Goal: Information Seeking & Learning: Learn about a topic

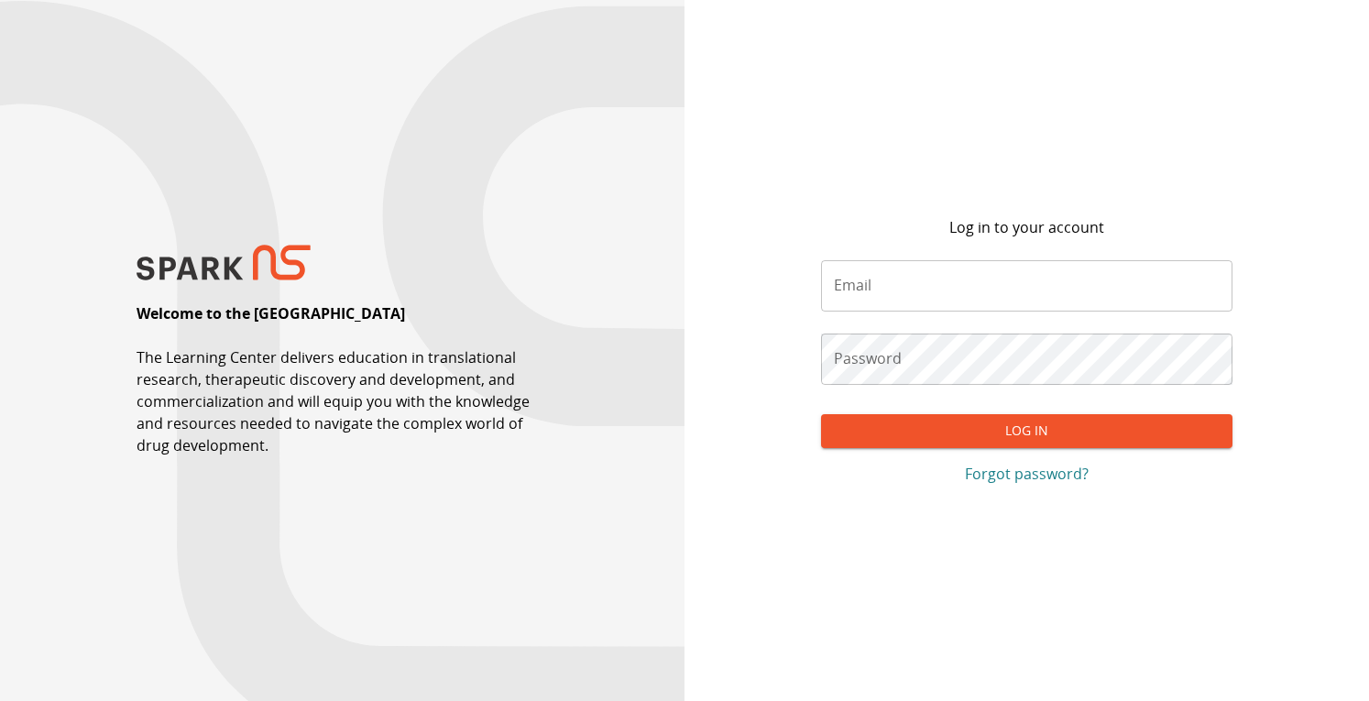
click at [866, 285] on input "Email" at bounding box center [1026, 285] width 410 height 51
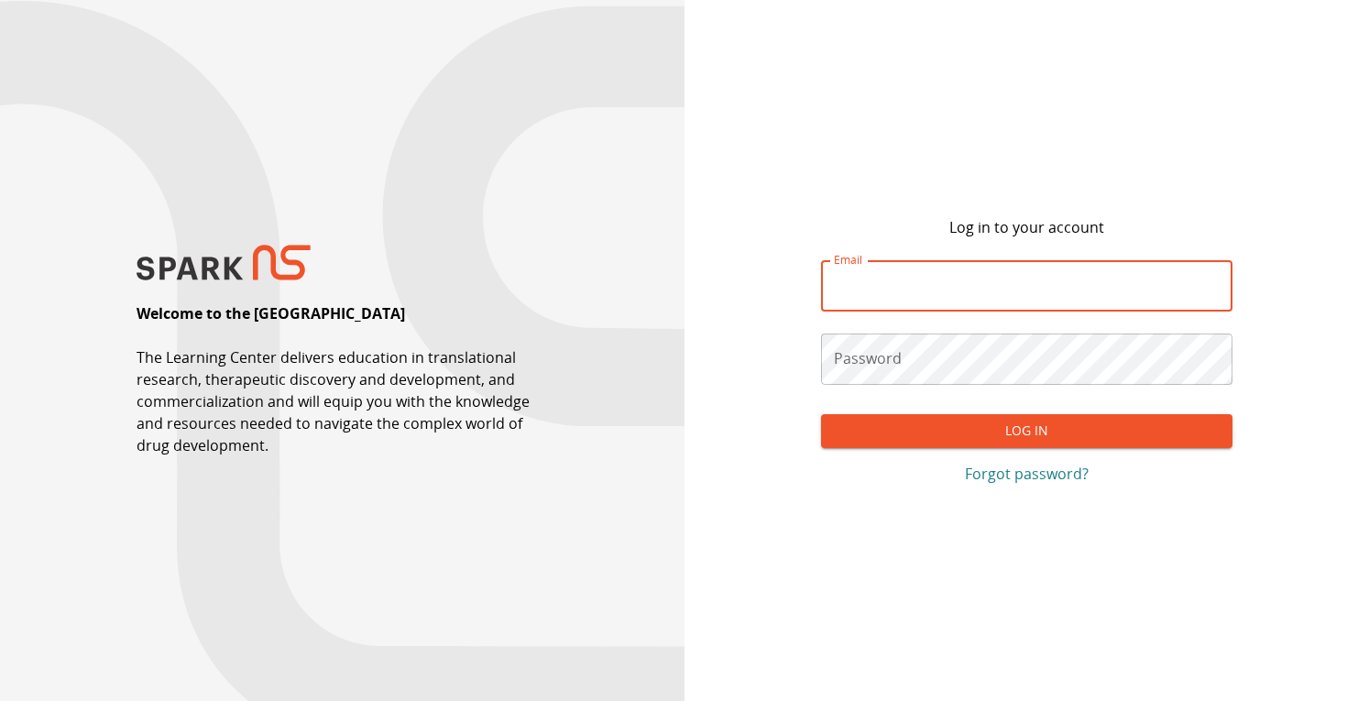
type input "**********"
click at [946, 428] on button "Log In" at bounding box center [1026, 431] width 410 height 34
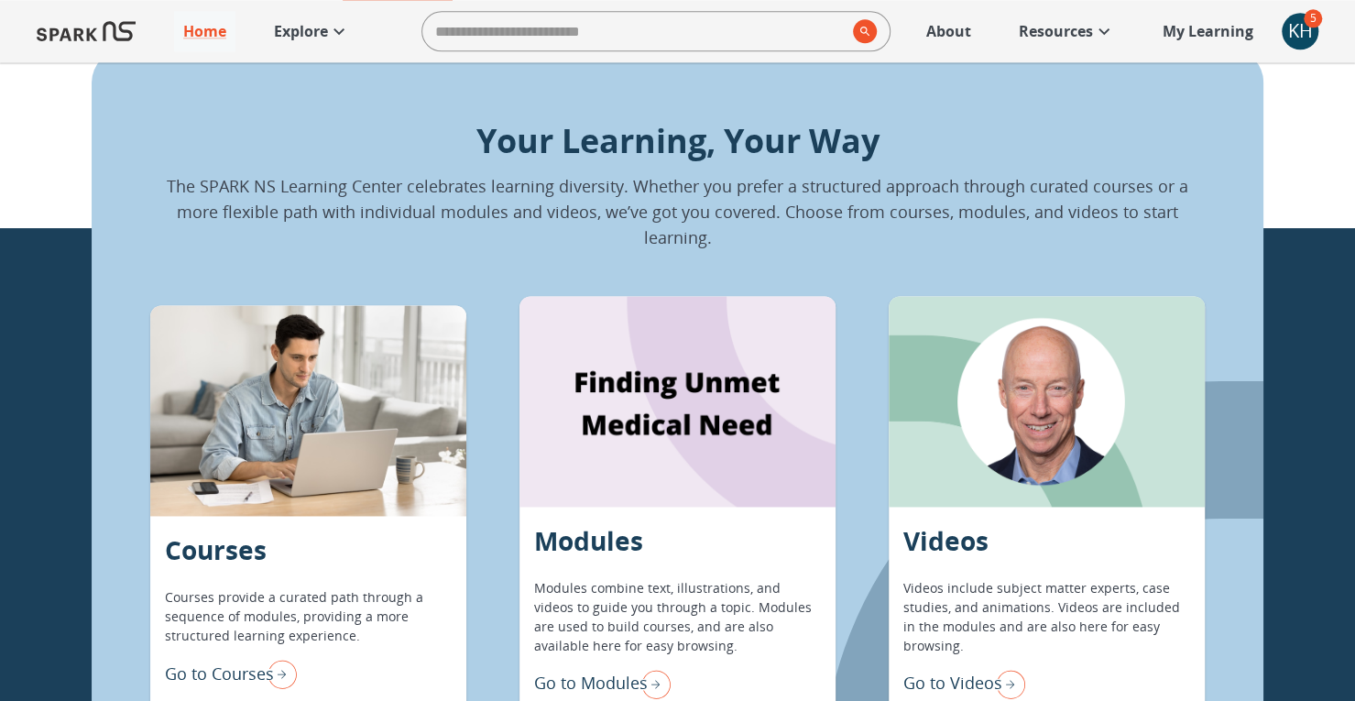
scroll to position [1466, 0]
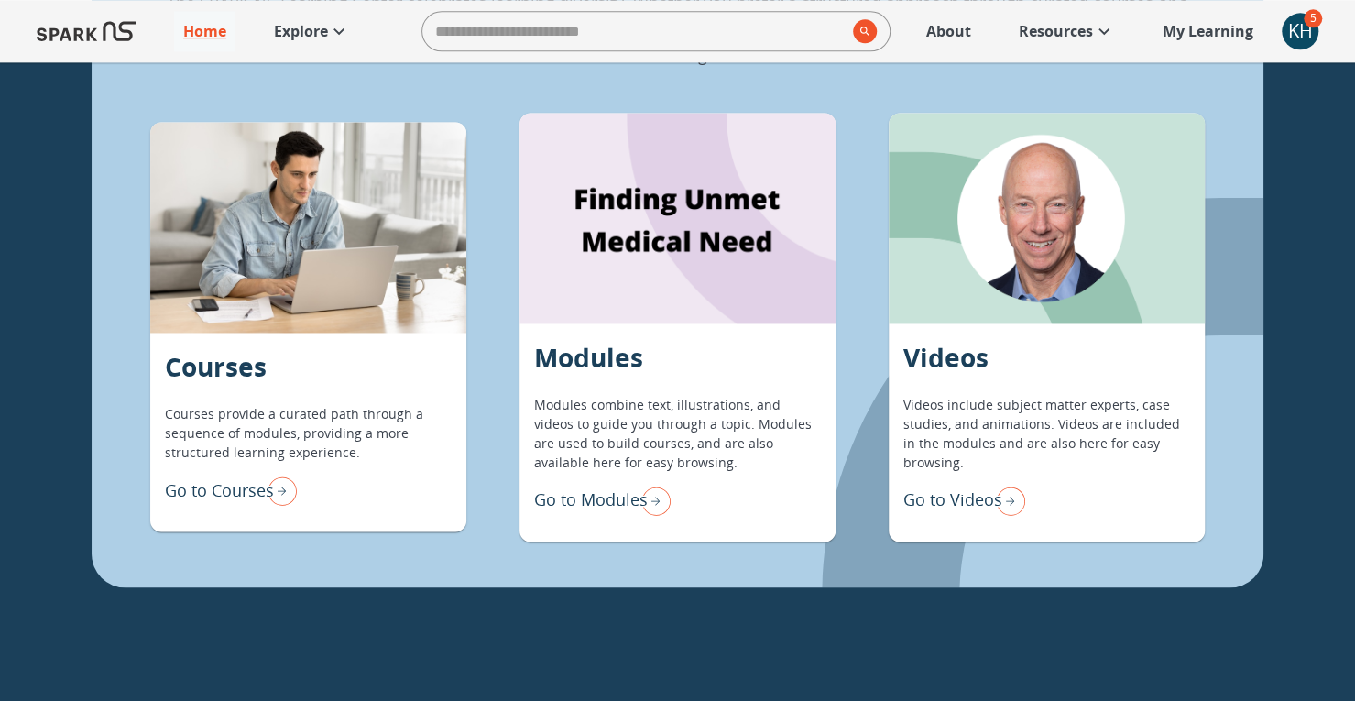
click at [406, 323] on div at bounding box center [308, 227] width 316 height 211
click at [239, 479] on p "Go to Courses" at bounding box center [219, 490] width 109 height 25
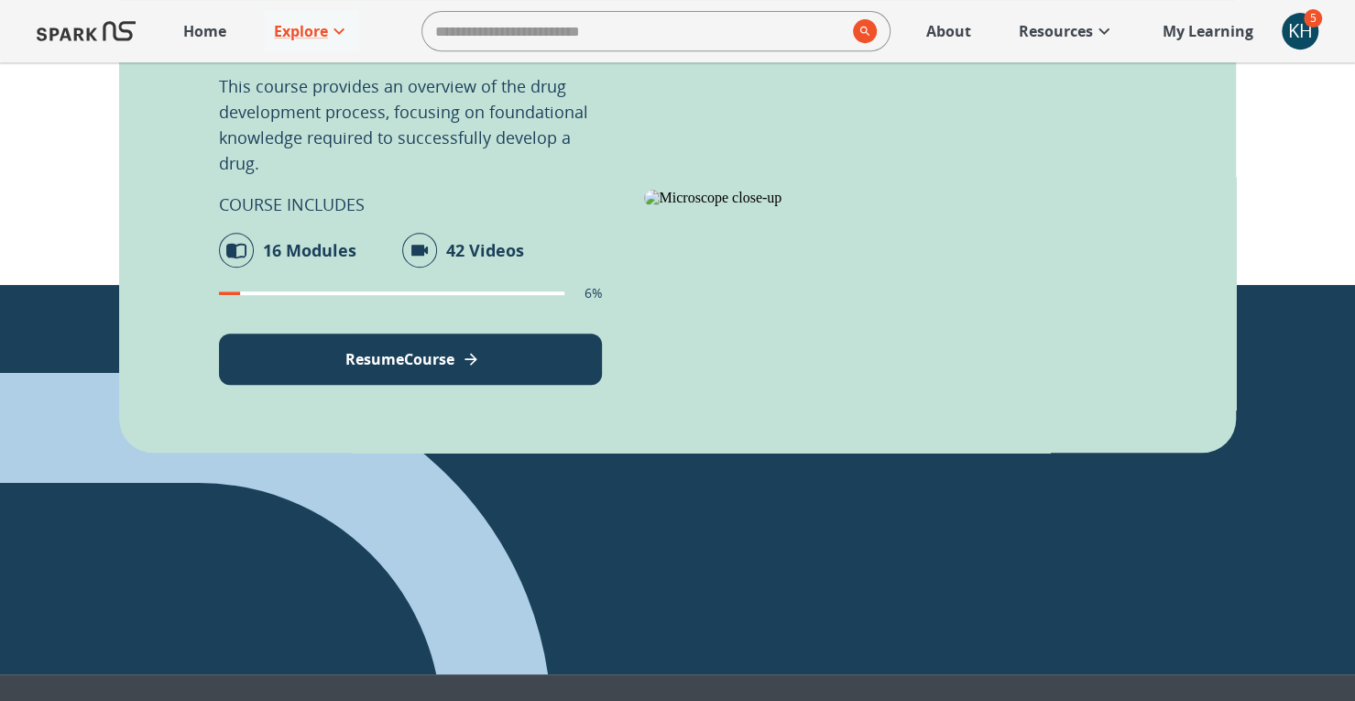
scroll to position [384, 0]
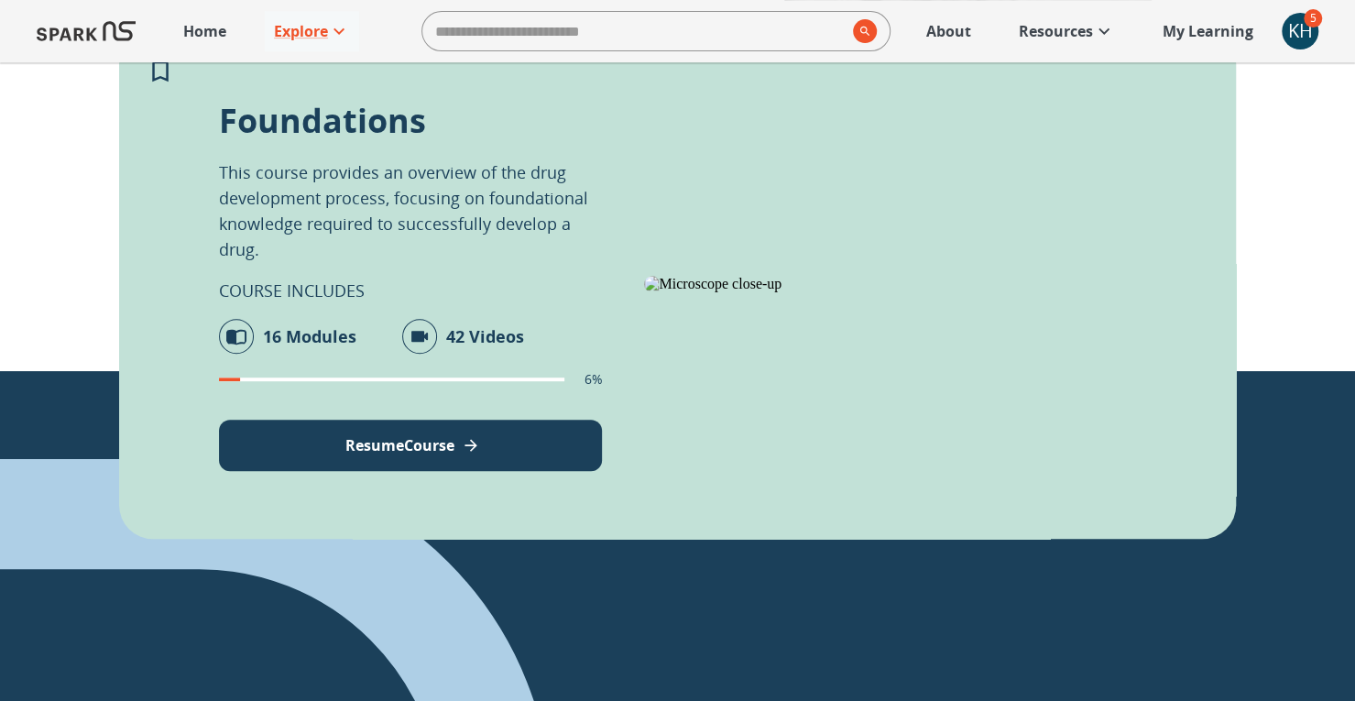
click at [345, 438] on p "Resume Course" at bounding box center [399, 445] width 109 height 22
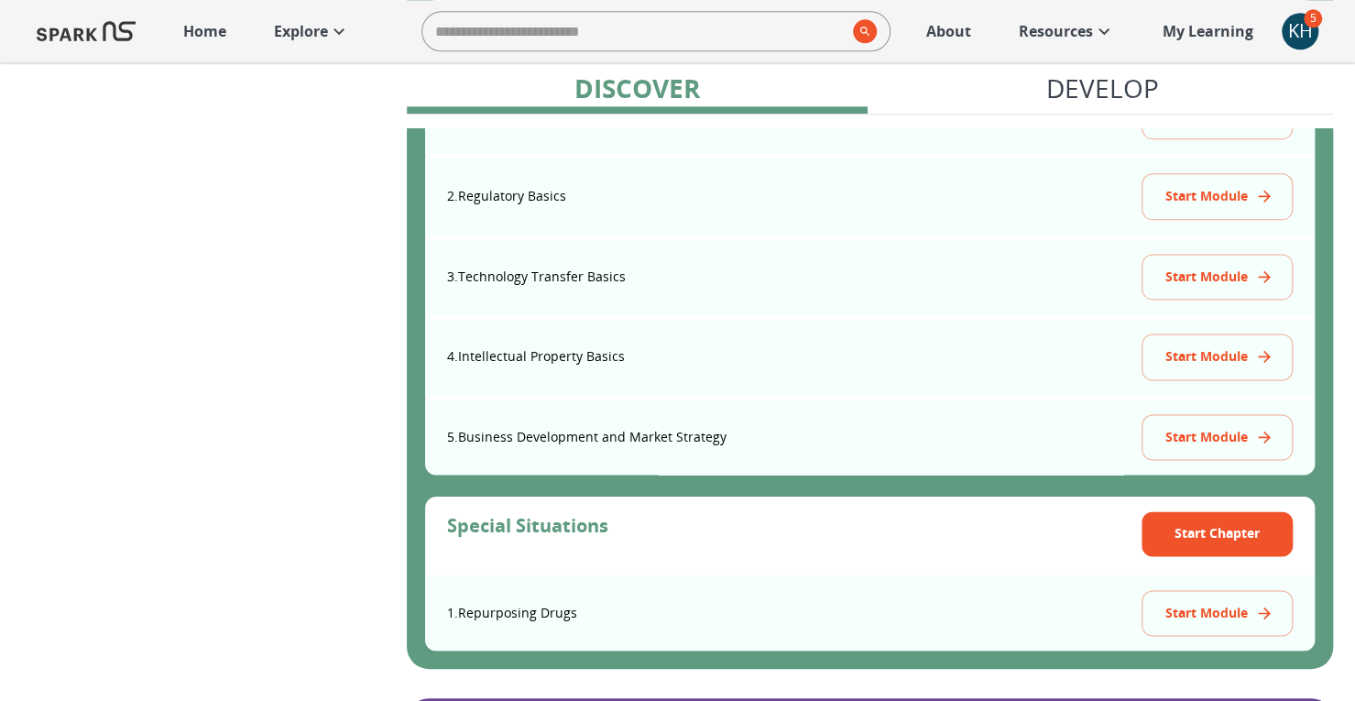
scroll to position [1008, 0]
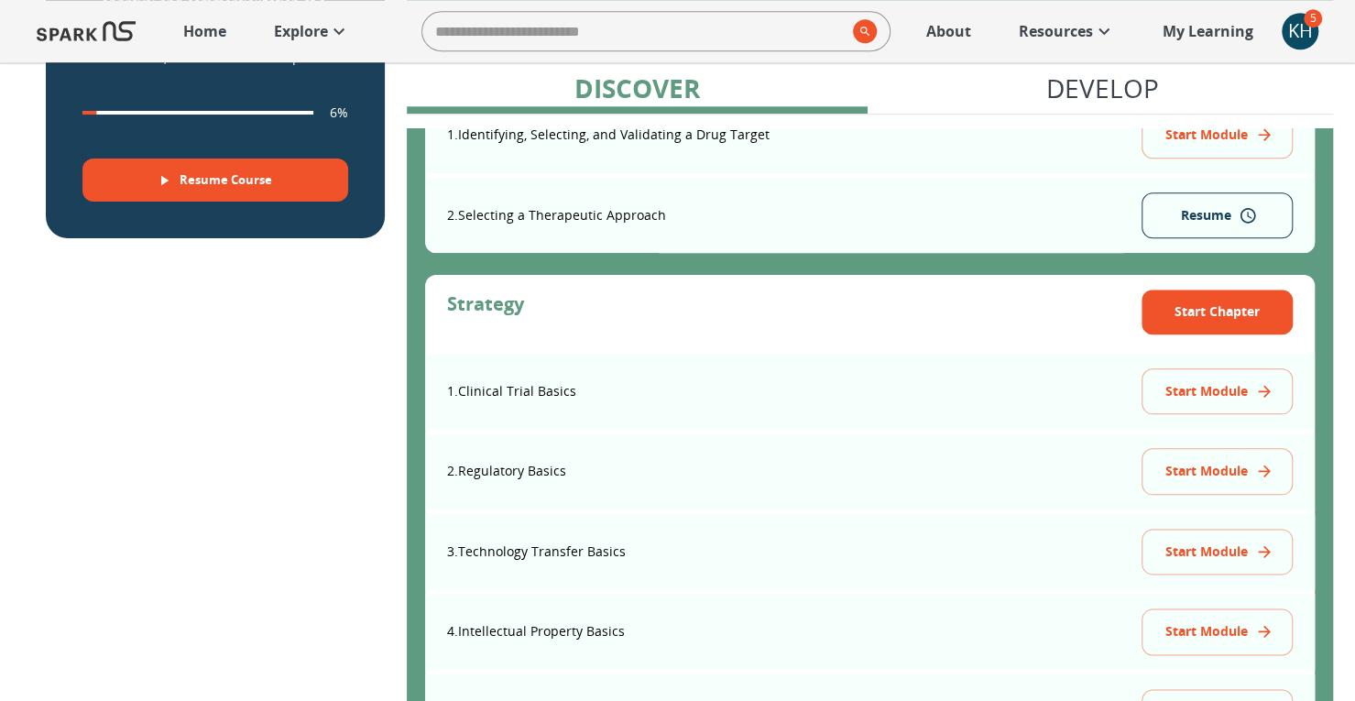
click at [1208, 391] on button "Start Module" at bounding box center [1216, 391] width 151 height 47
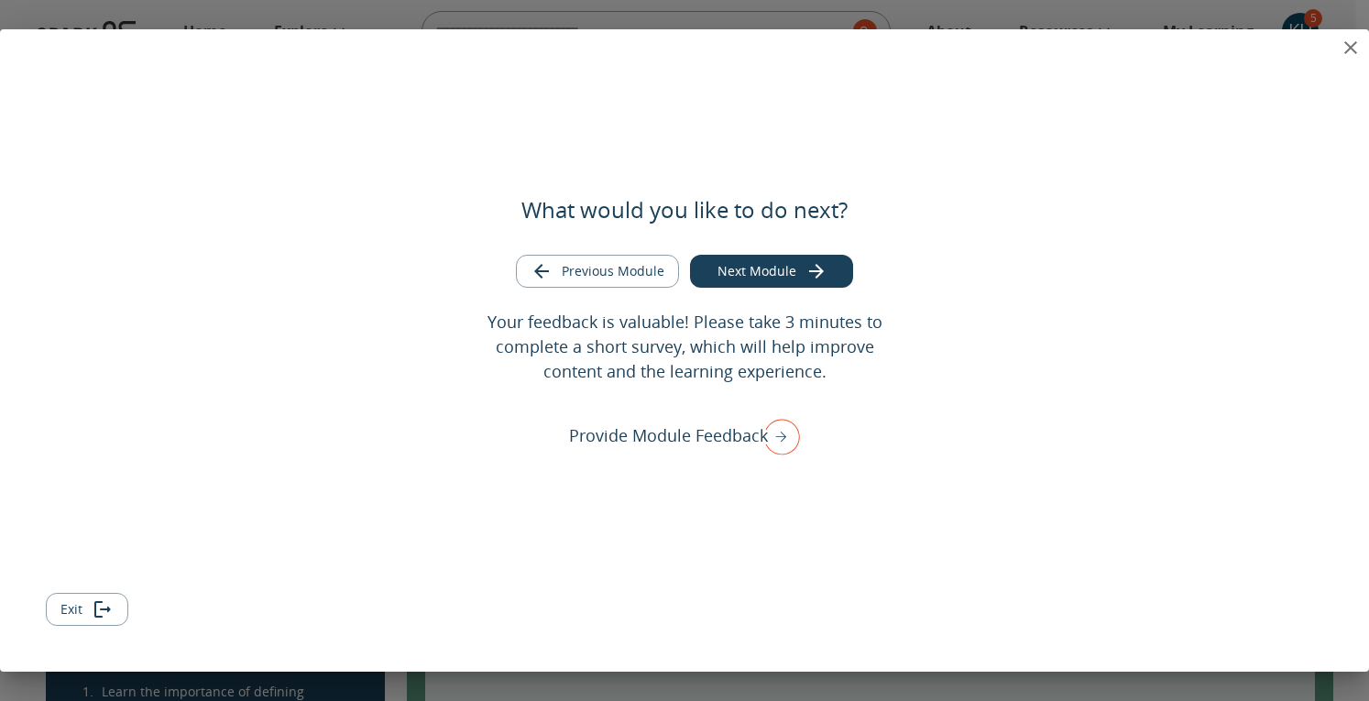
click at [573, 268] on button "Previous Module" at bounding box center [597, 272] width 163 height 34
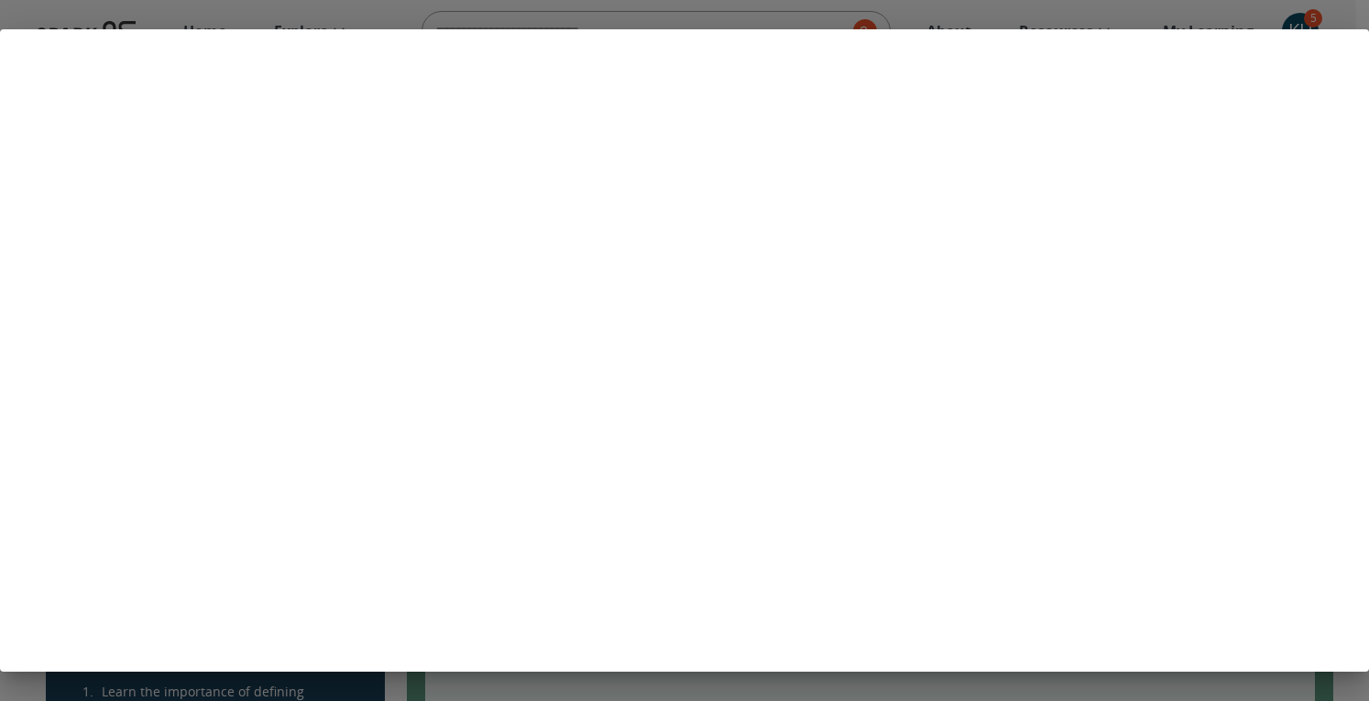
click at [956, 15] on div at bounding box center [684, 350] width 1369 height 701
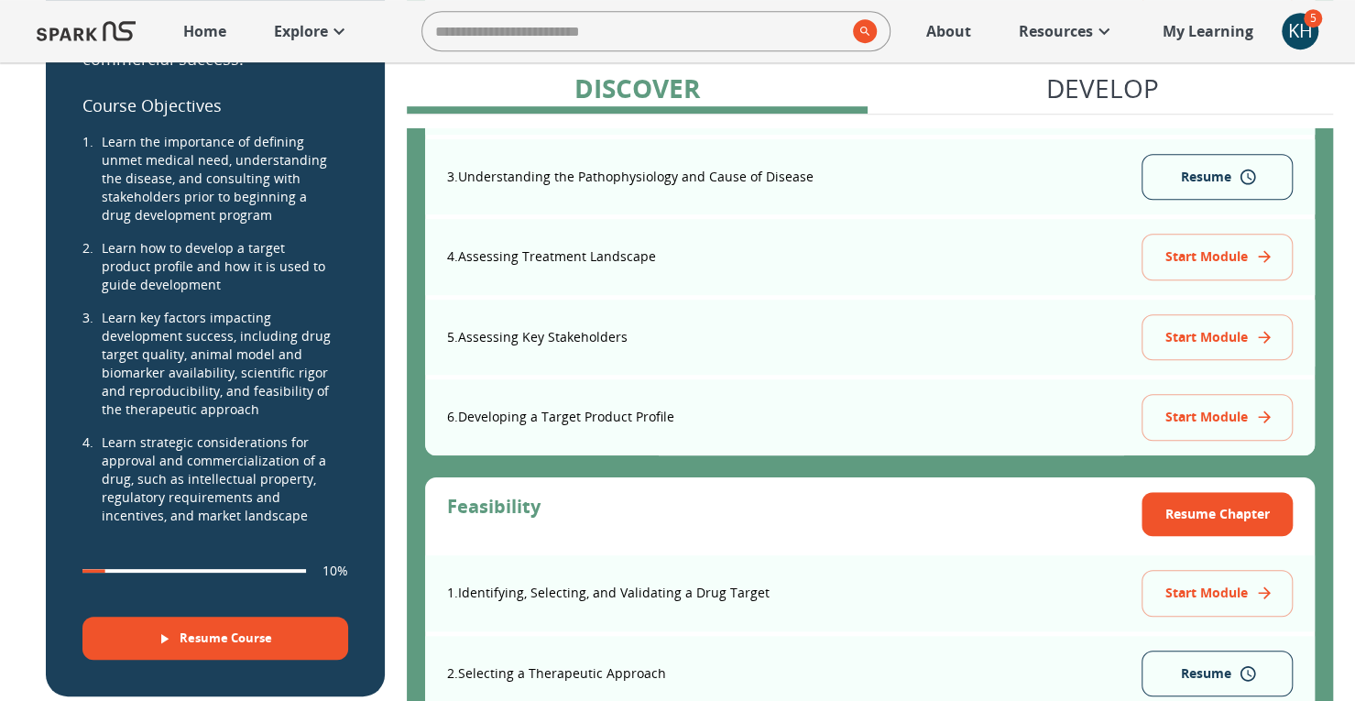
scroll to position [641, 0]
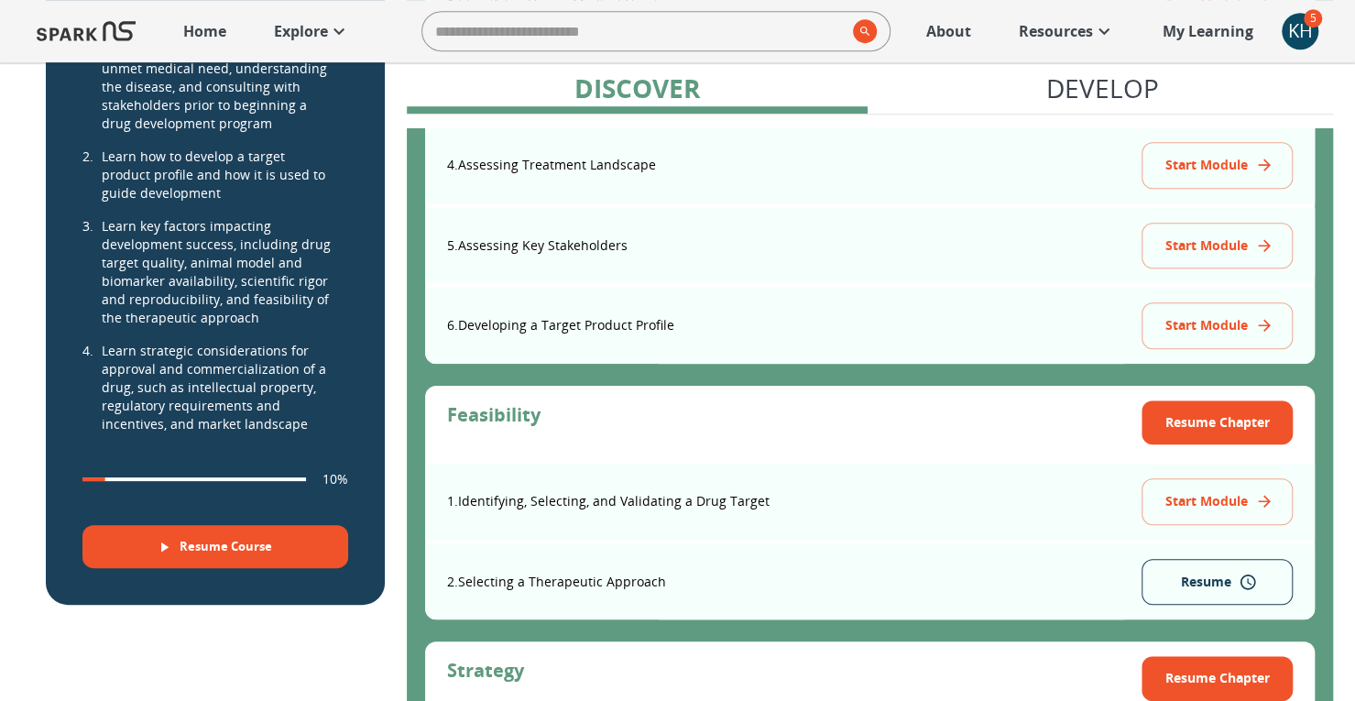
click at [1077, 32] on p "Resources" at bounding box center [1056, 31] width 74 height 22
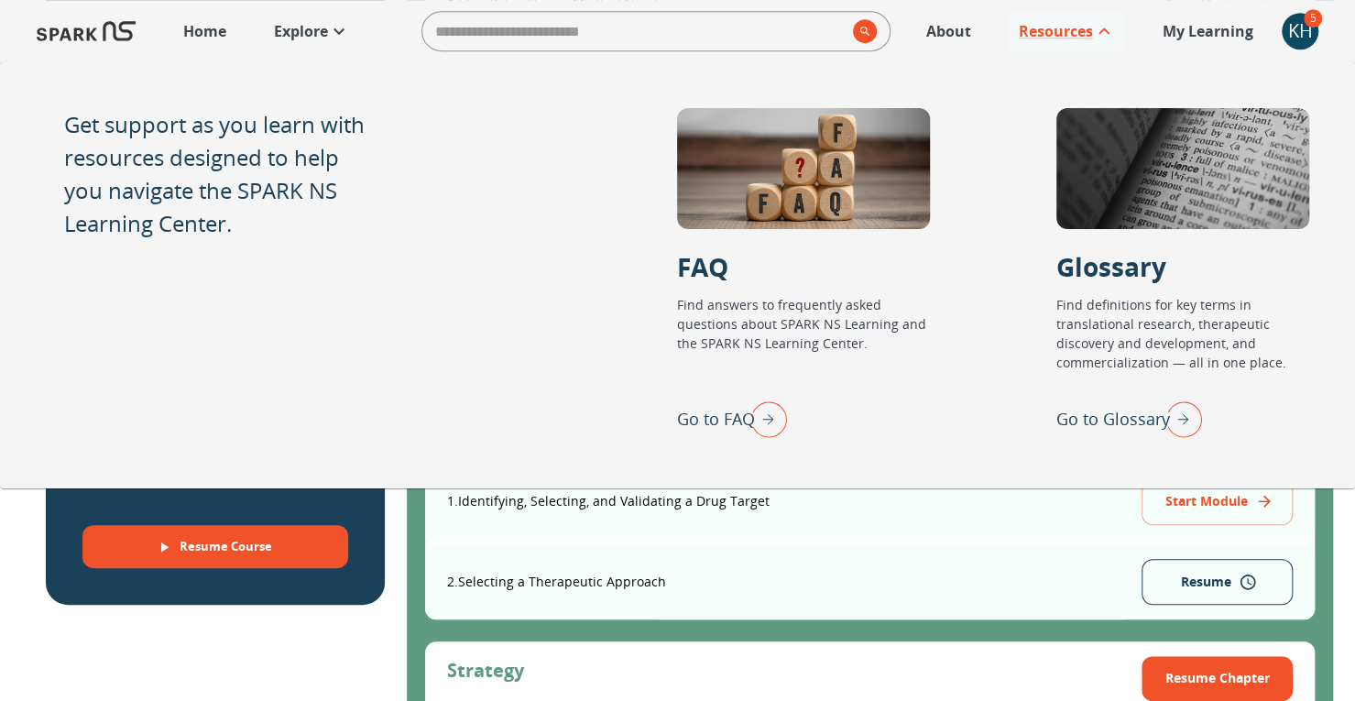
click at [200, 31] on p "Home" at bounding box center [204, 31] width 43 height 22
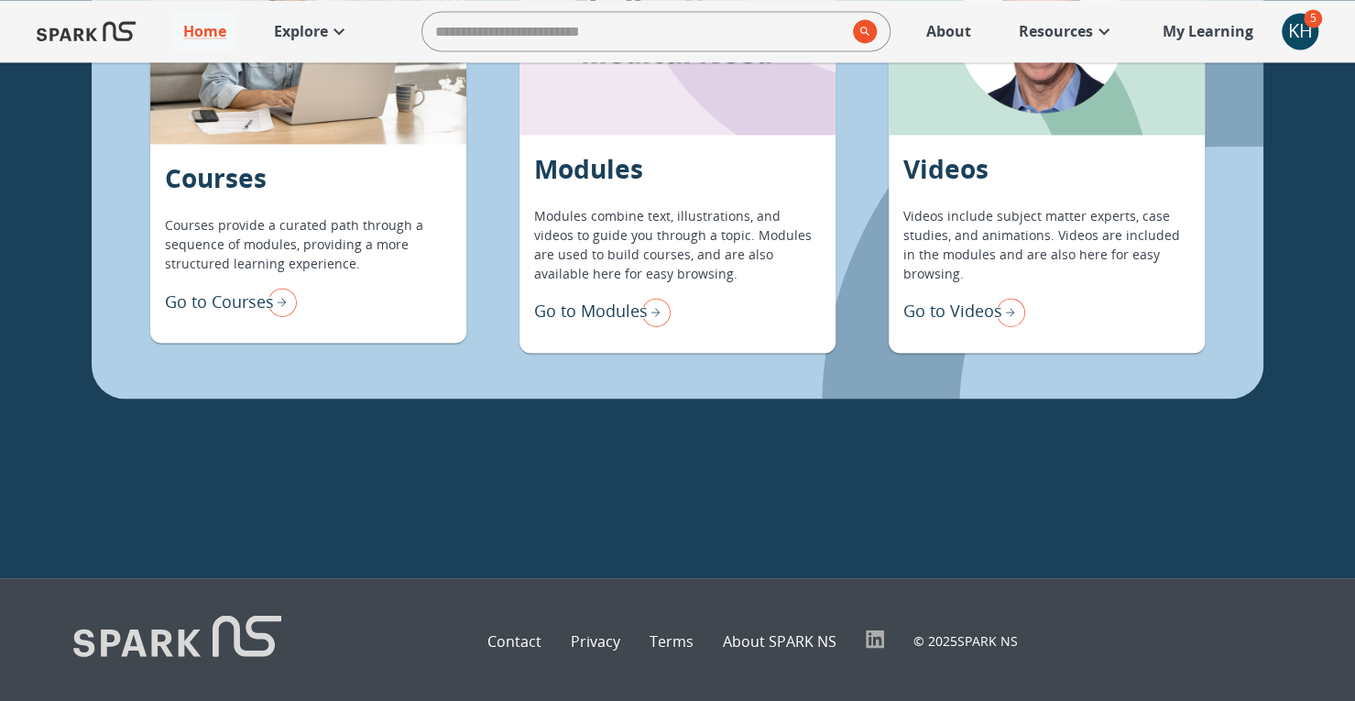
scroll to position [1654, 0]
click at [595, 307] on p "Go to Modules" at bounding box center [591, 311] width 114 height 25
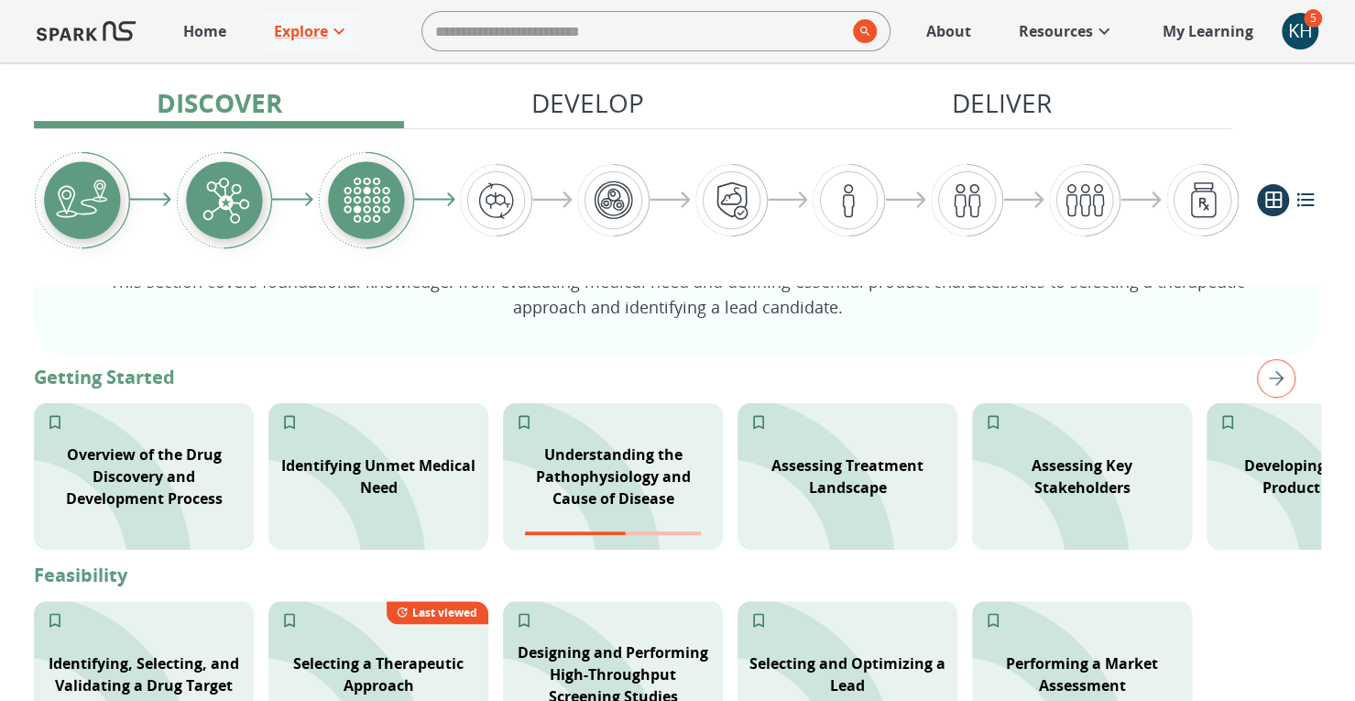
click at [487, 203] on img "Graphic showing the progression through the Discover, Develop, and Deliver pipe…" at bounding box center [496, 200] width 72 height 72
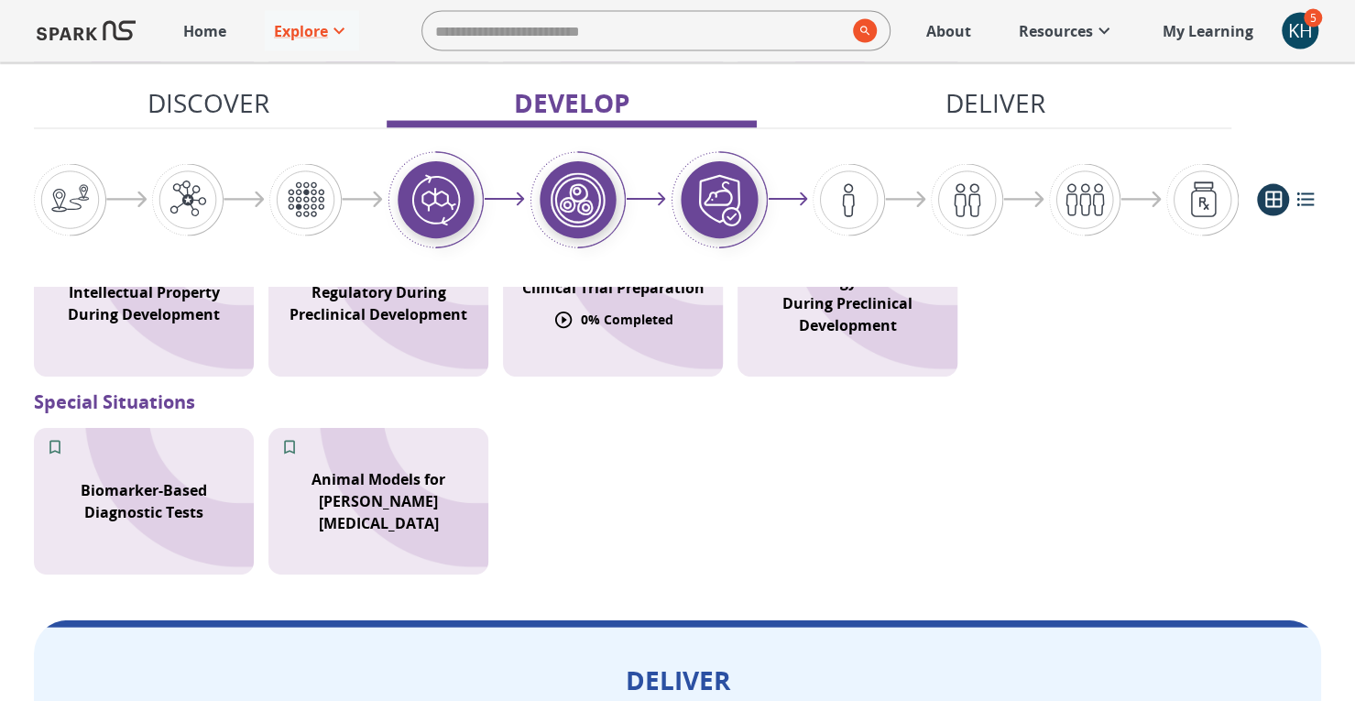
scroll to position [2095, 0]
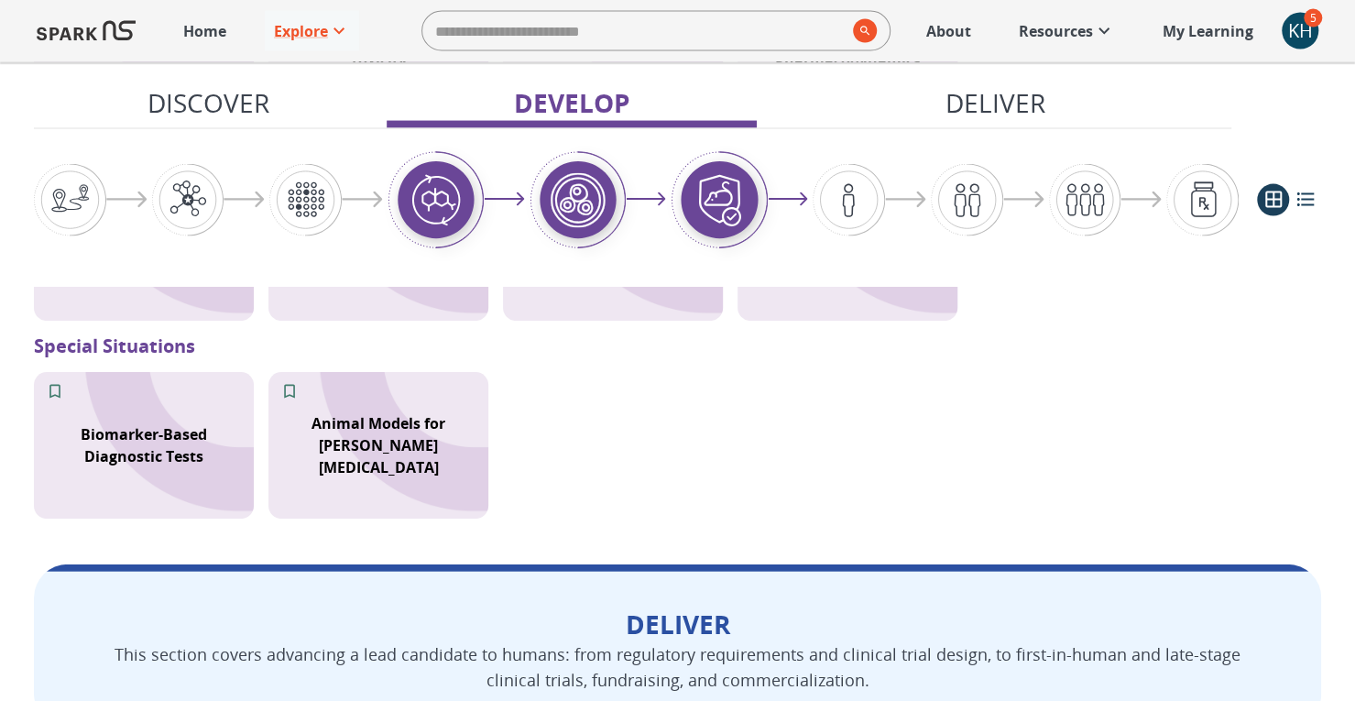
click at [998, 100] on p "Deliver" at bounding box center [995, 102] width 100 height 38
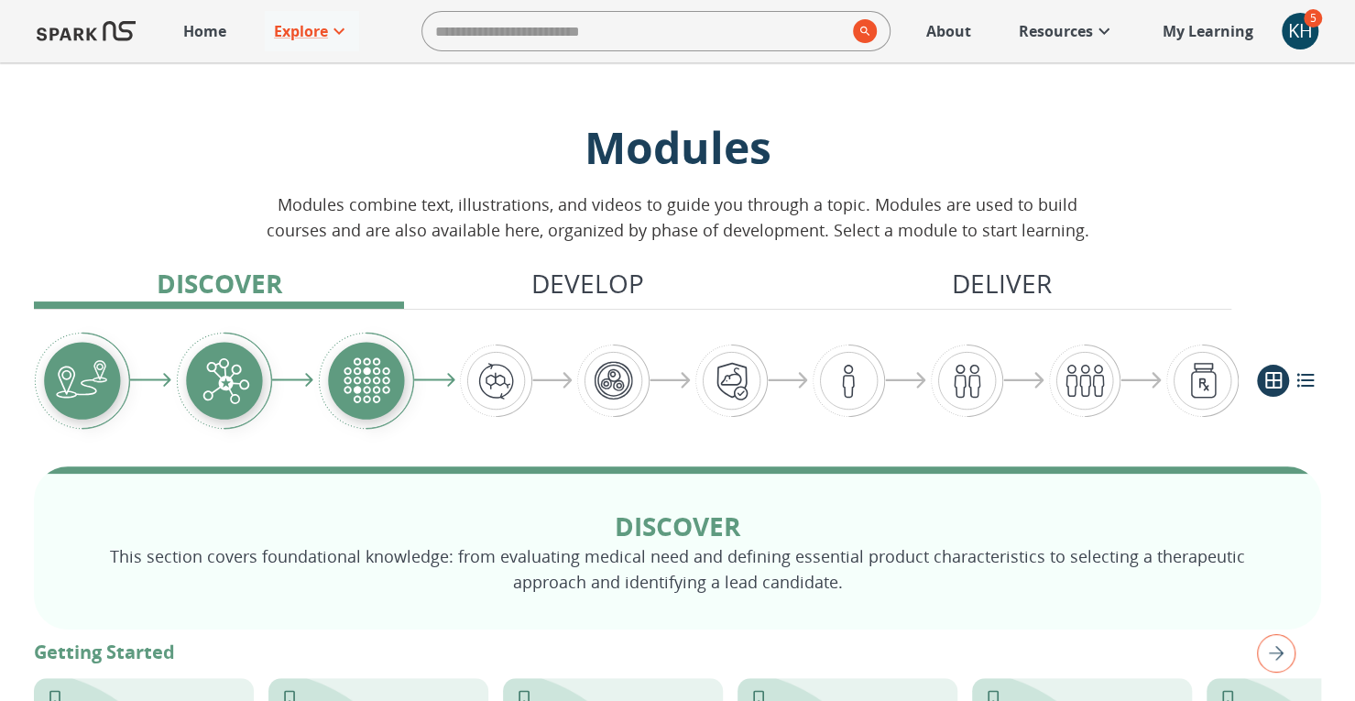
scroll to position [550, 0]
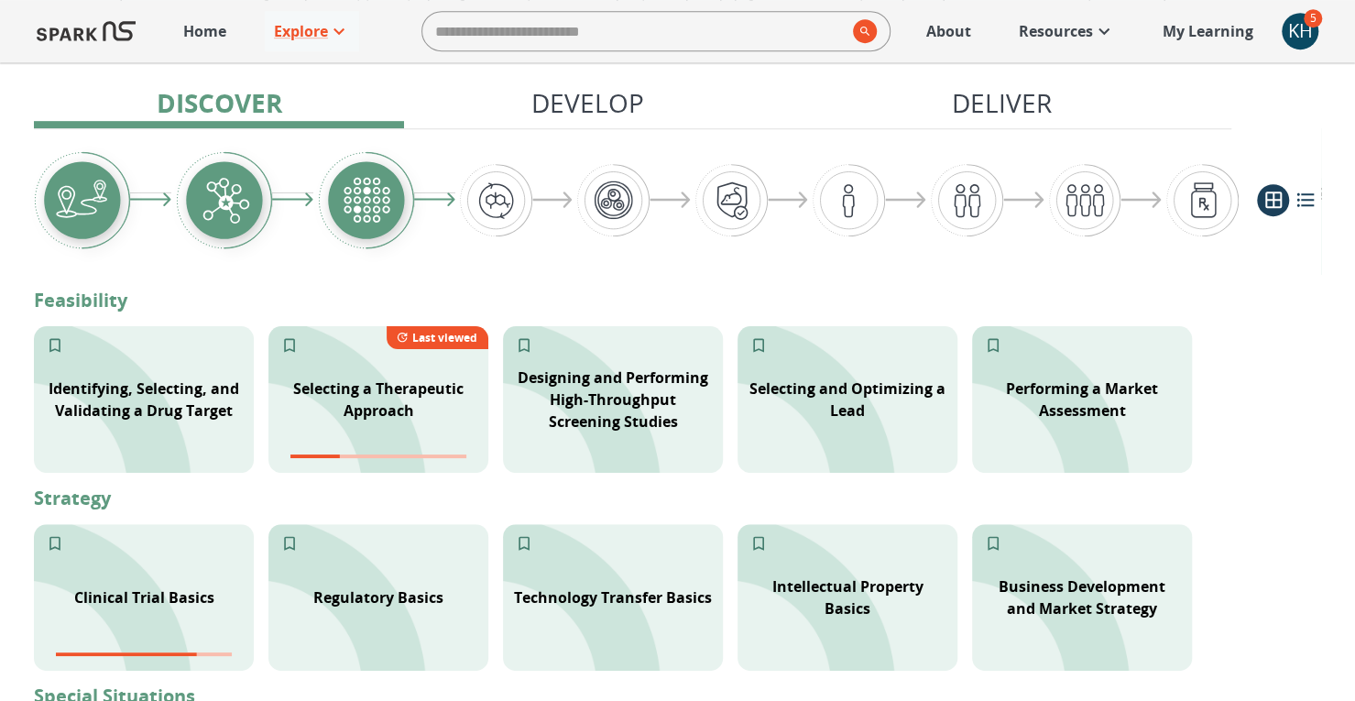
click at [1094, 27] on icon at bounding box center [1104, 31] width 22 height 22
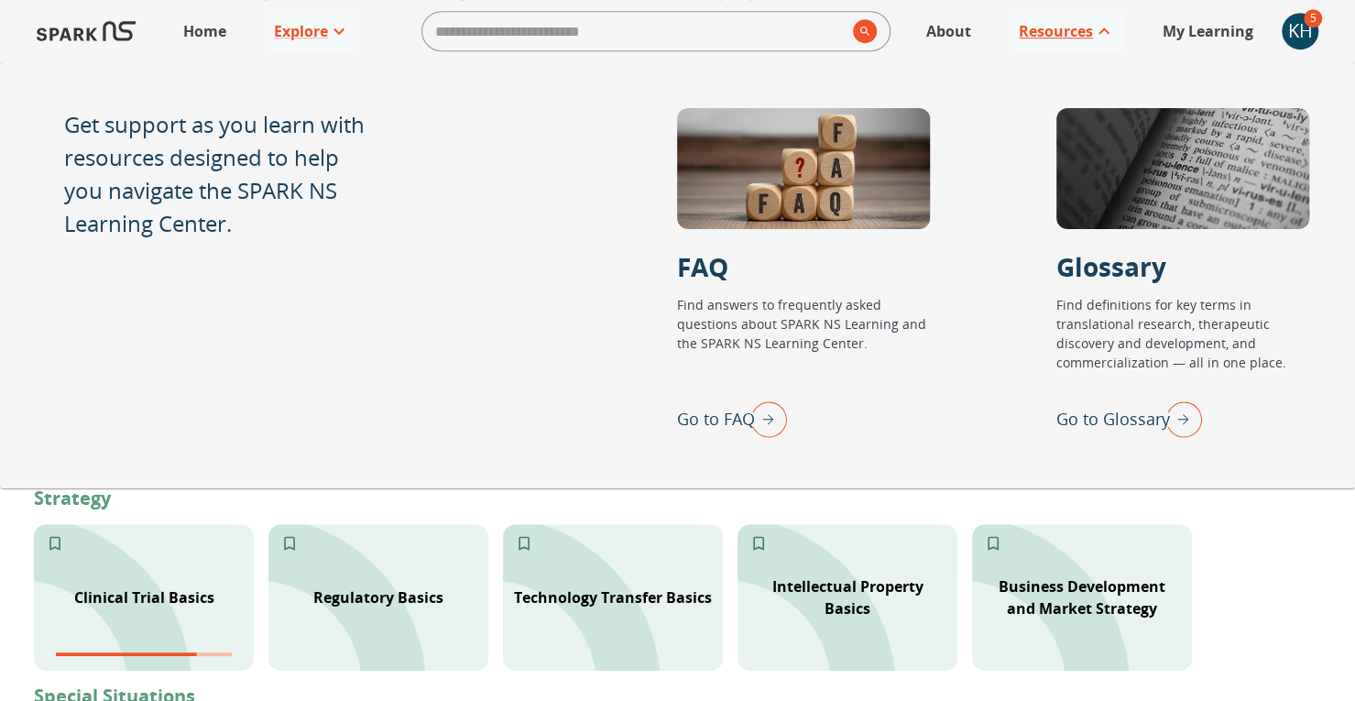
click at [496, 184] on div "Get support as you learn with resources designed to help you navigate the SPARK…" at bounding box center [677, 275] width 1355 height 426
